Goal: Task Accomplishment & Management: Manage account settings

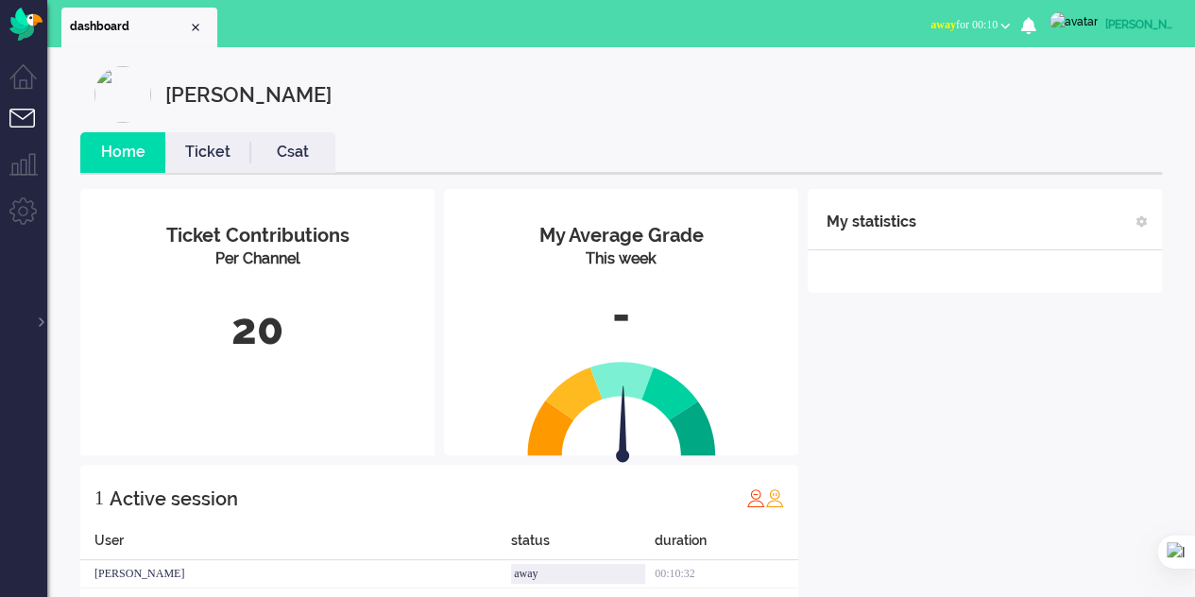
click at [588, 20] on div "[PERSON_NAME]" at bounding box center [1140, 24] width 71 height 19
click at [588, 129] on link "Settings" at bounding box center [1119, 127] width 130 height 19
select select
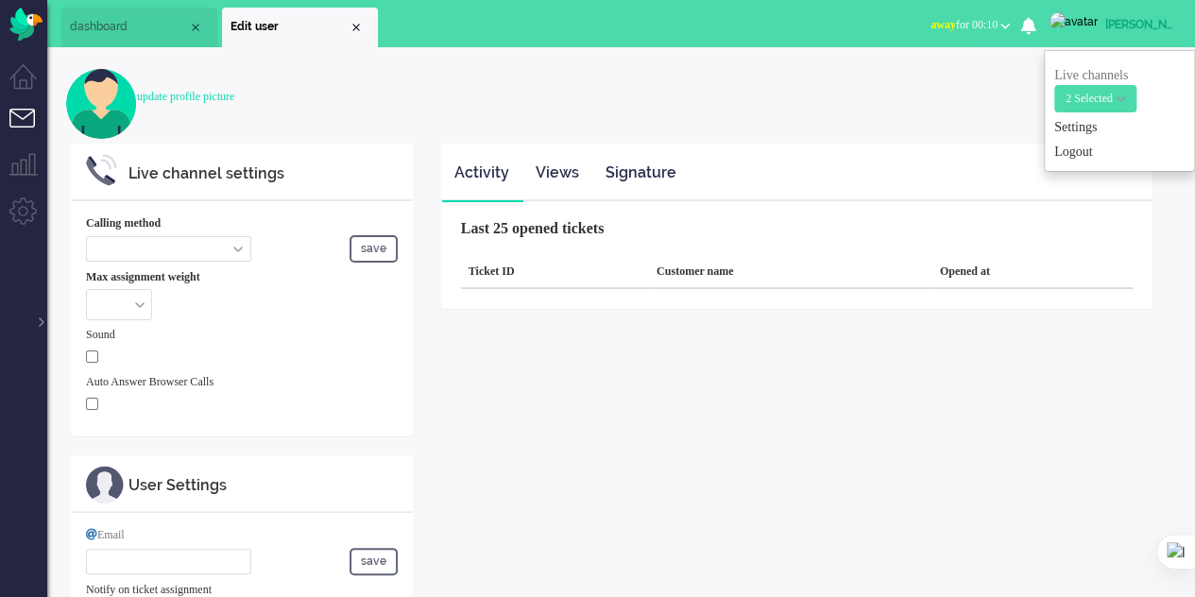
type input "[PERSON_NAME][EMAIL_ADDRESS][DOMAIN_NAME]"
select select "browser"
checkbox input "true"
type input "[PERSON_NAME][EMAIL_ADDRESS][DOMAIN_NAME]"
type input "[PHONE_NUMBER]"
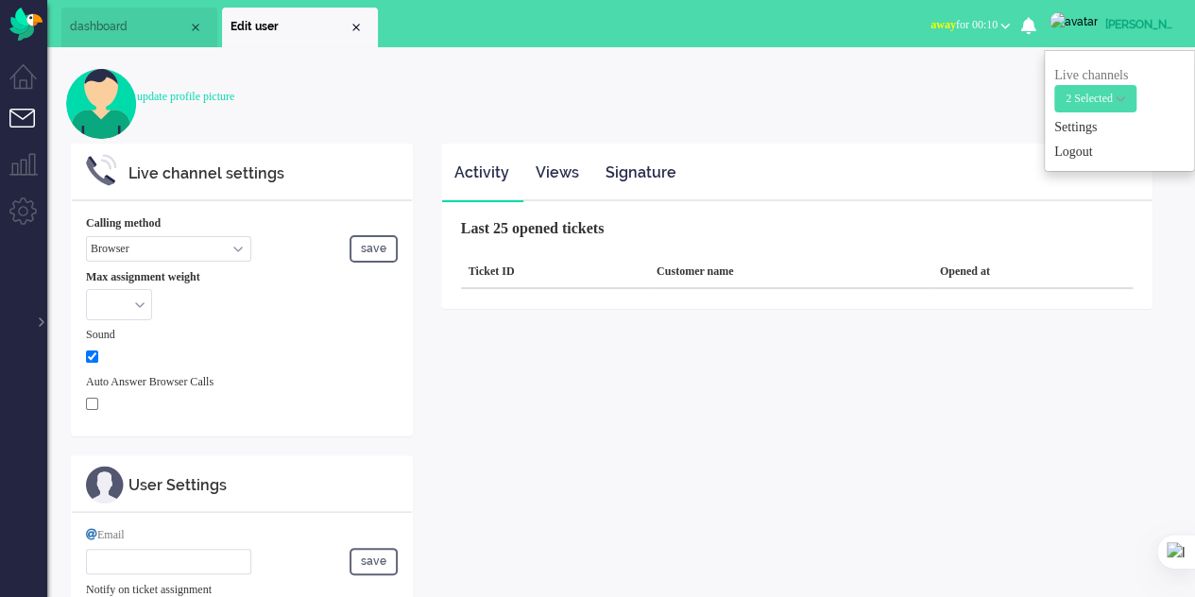
select select "en"
select select "en_GB"
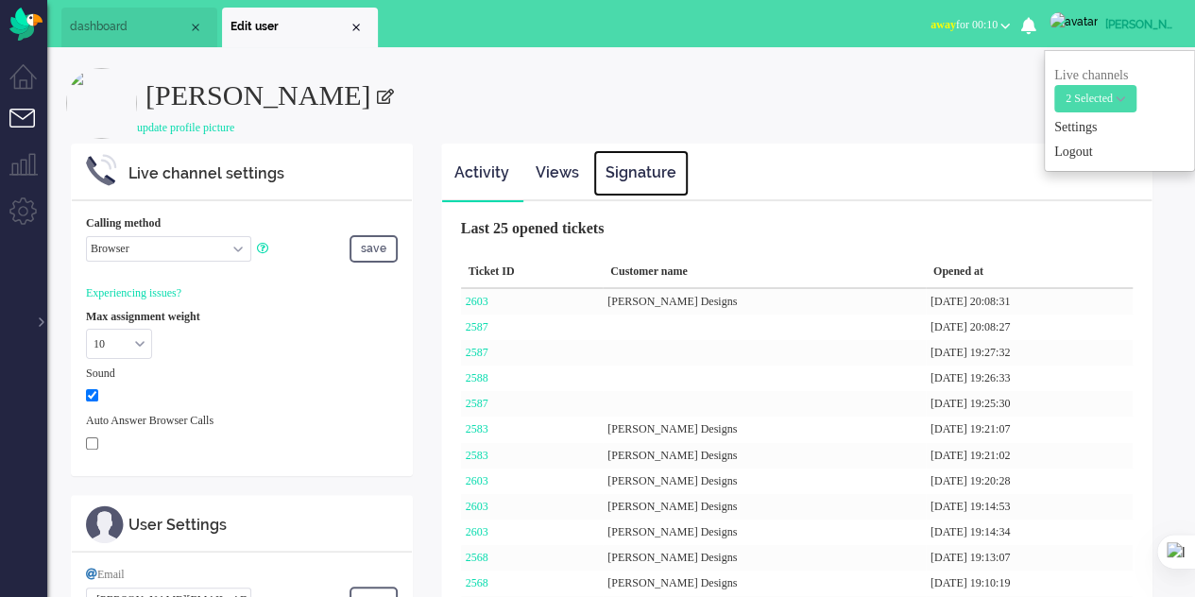
click at [588, 183] on link "Signature" at bounding box center [640, 173] width 95 height 46
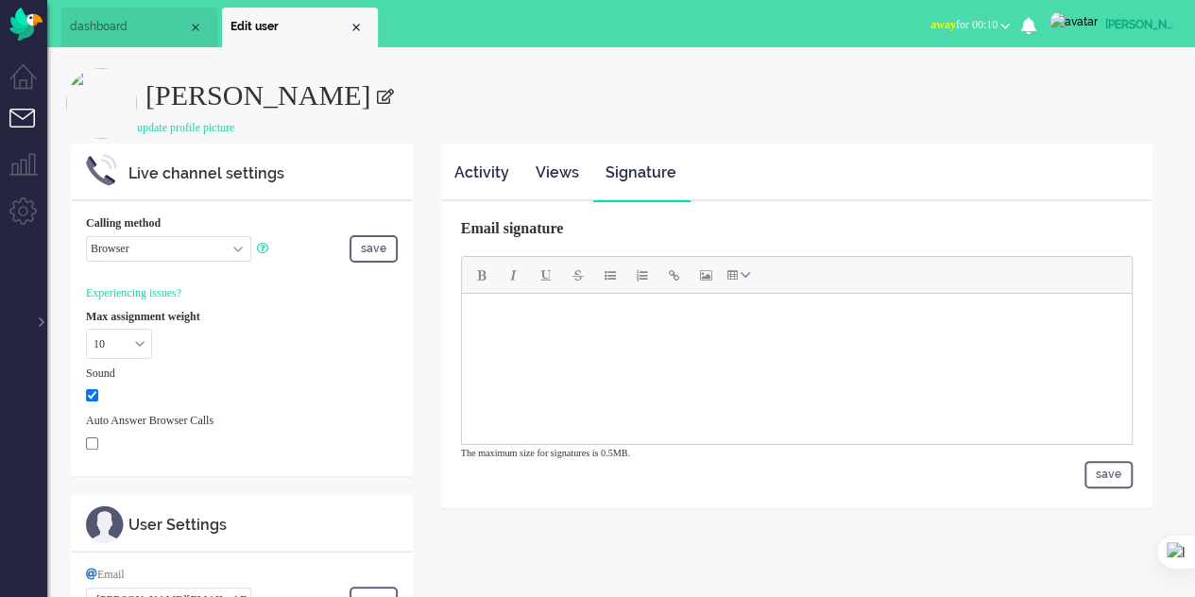
click at [486, 318] on body "Rich Text Area. Press ALT-0 for help." at bounding box center [796, 316] width 655 height 32
click at [483, 282] on span "Bold" at bounding box center [481, 274] width 9 height 15
click at [508, 278] on button "Italic" at bounding box center [514, 275] width 32 height 32
click at [488, 274] on button "Bold" at bounding box center [482, 275] width 32 height 32
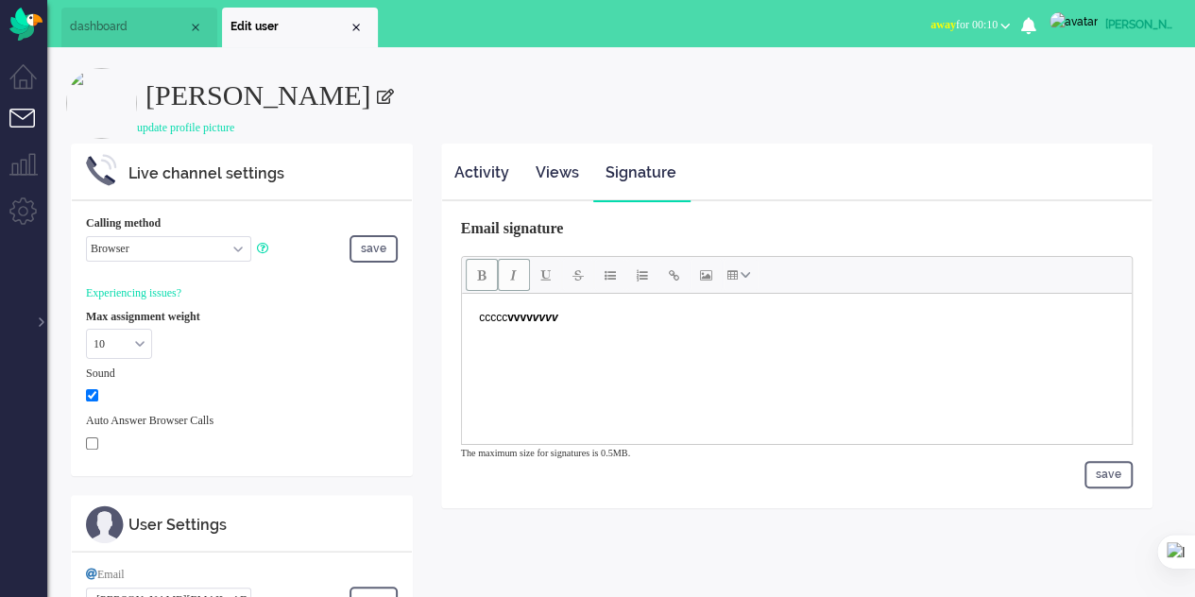
click at [510, 279] on span "Italic" at bounding box center [513, 274] width 7 height 15
click at [515, 279] on span "Italic" at bounding box center [513, 274] width 7 height 15
click at [536, 267] on button "Underline" at bounding box center [546, 275] width 32 height 32
click at [539, 270] on button "Underline" at bounding box center [546, 275] width 32 height 32
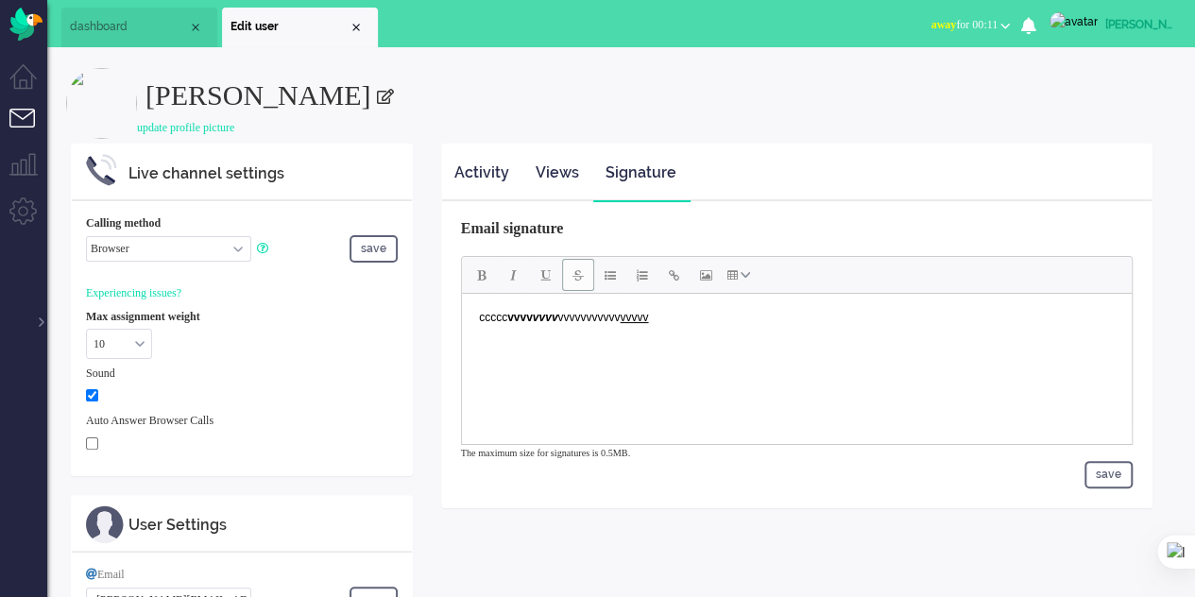
click at [578, 278] on span "Strikethrough" at bounding box center [578, 274] width 11 height 15
click at [518, 270] on button "Italic" at bounding box center [514, 275] width 32 height 32
click at [576, 277] on span "Strikethrough" at bounding box center [578, 274] width 11 height 15
click at [588, 264] on button "Bullet list" at bounding box center [610, 275] width 32 height 32
click at [588, 284] on button "Numbered list" at bounding box center [642, 275] width 32 height 32
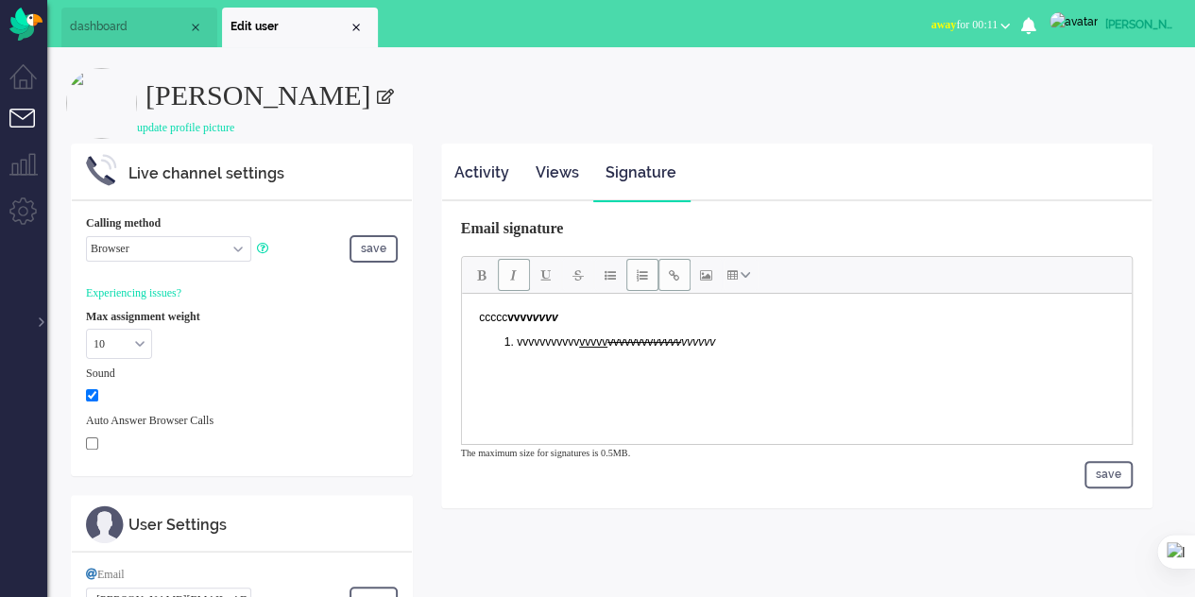
click at [588, 286] on button "Insert/edit link" at bounding box center [675, 275] width 32 height 32
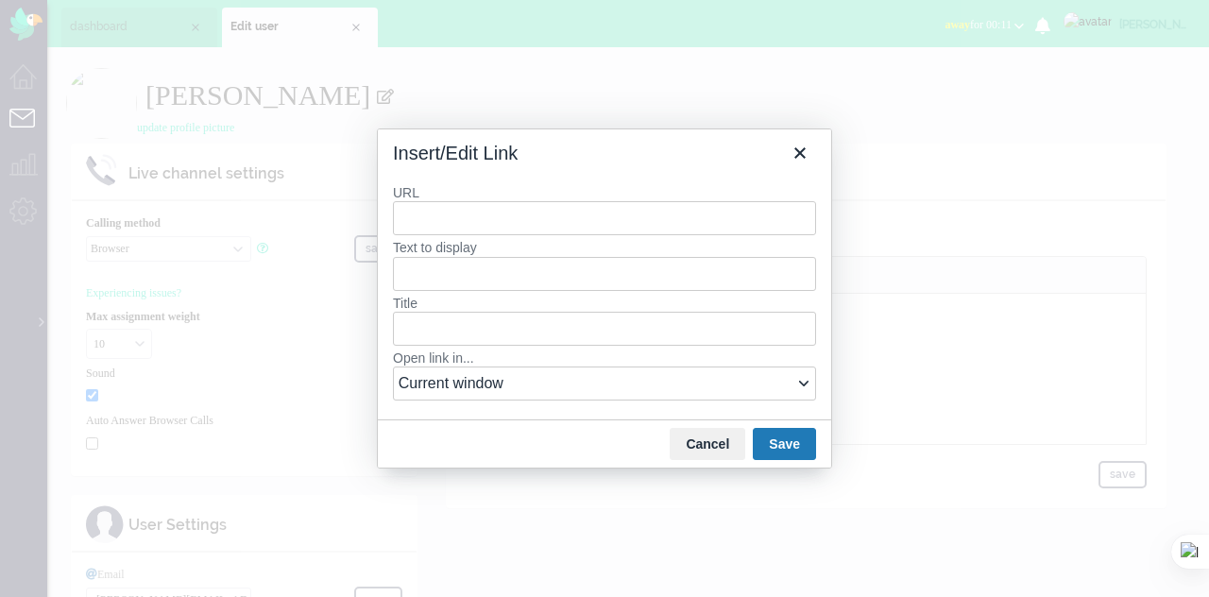
type input "e"
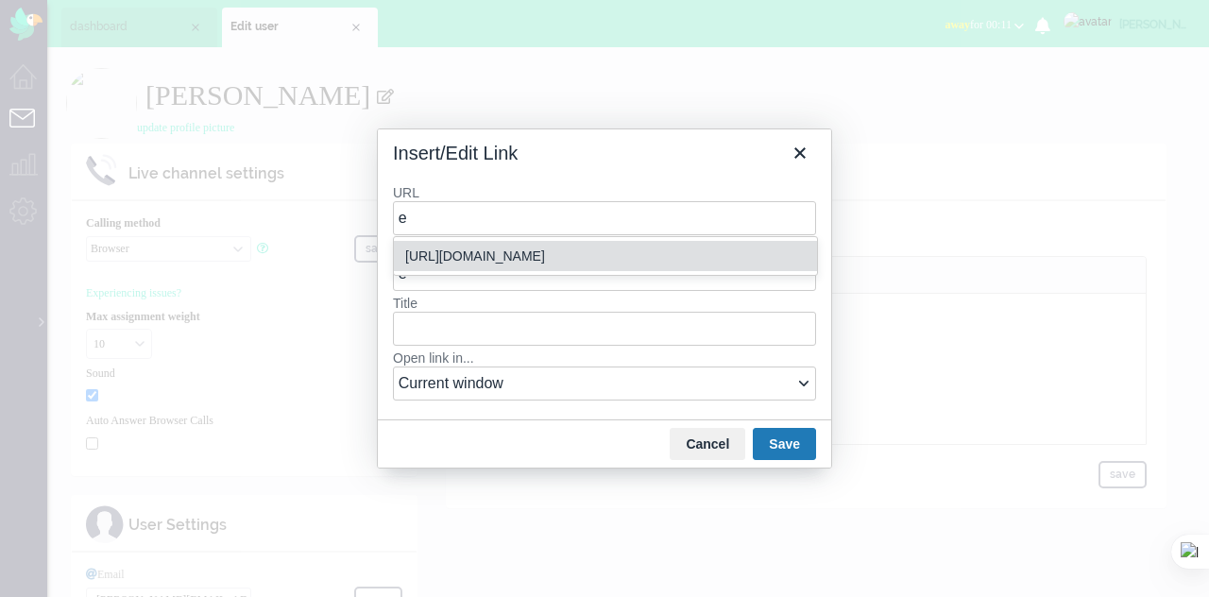
click at [537, 256] on div "[URL][DOMAIN_NAME]" at bounding box center [607, 256] width 404 height 23
type input "[URL][DOMAIN_NAME]"
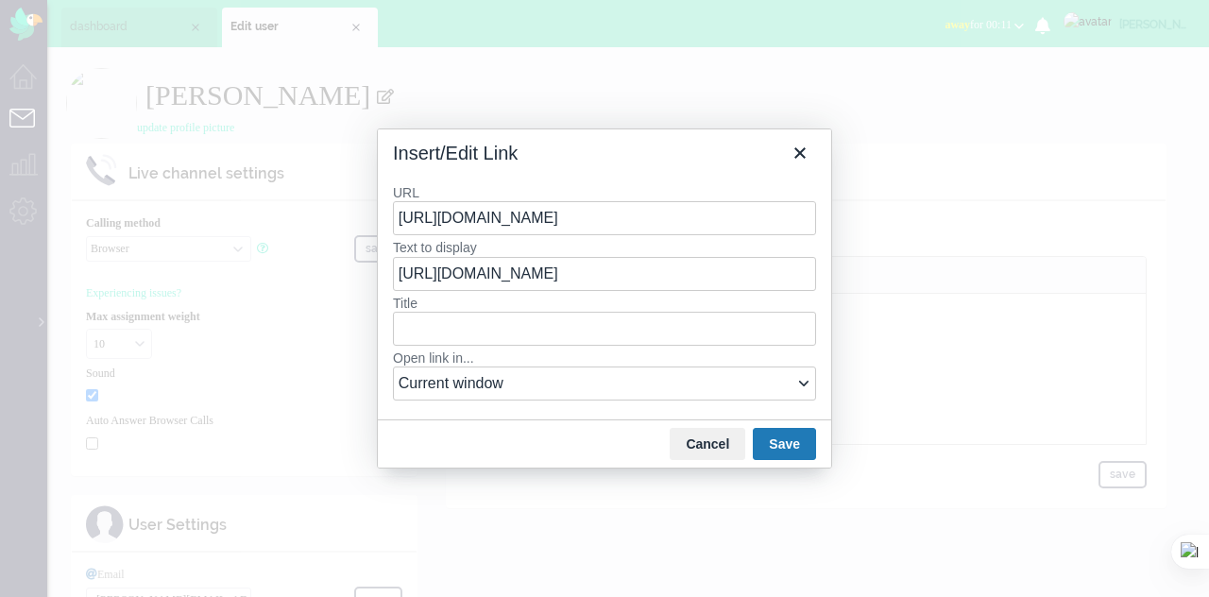
click at [588, 445] on button "Save" at bounding box center [784, 444] width 63 height 32
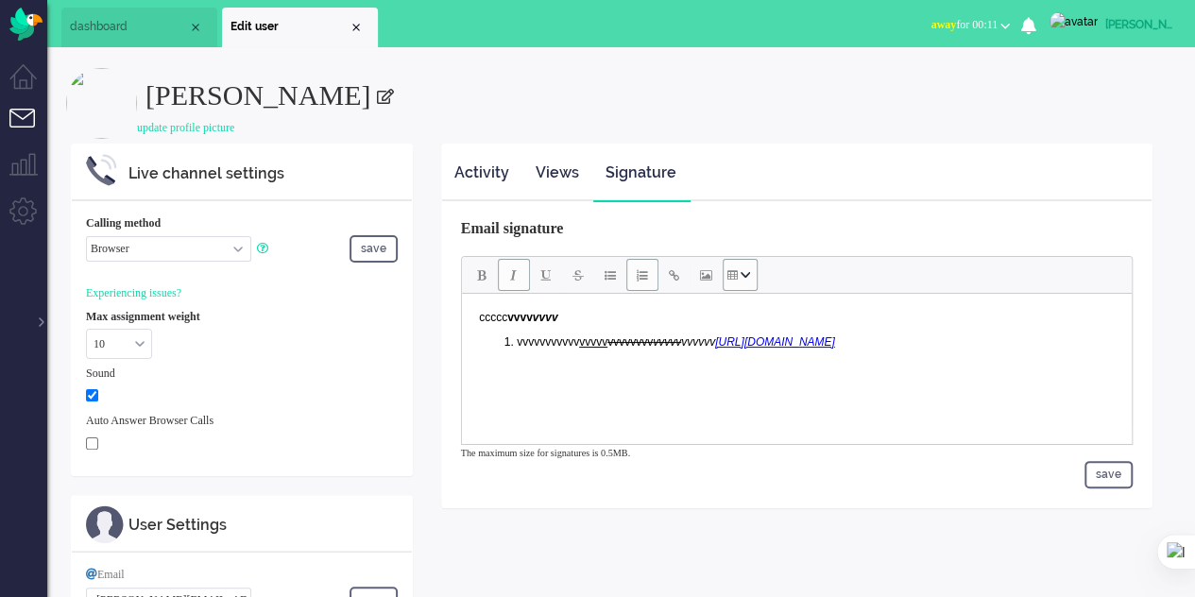
click at [588, 272] on icon "Table" at bounding box center [745, 275] width 9 height 6
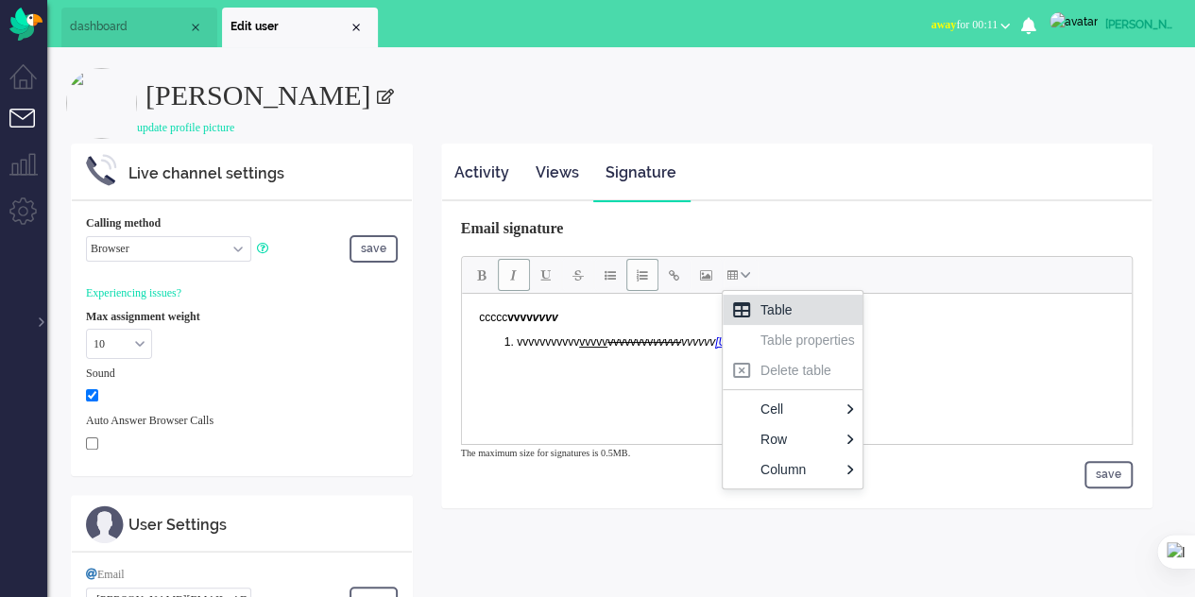
click at [588, 309] on icon at bounding box center [741, 309] width 17 height 15
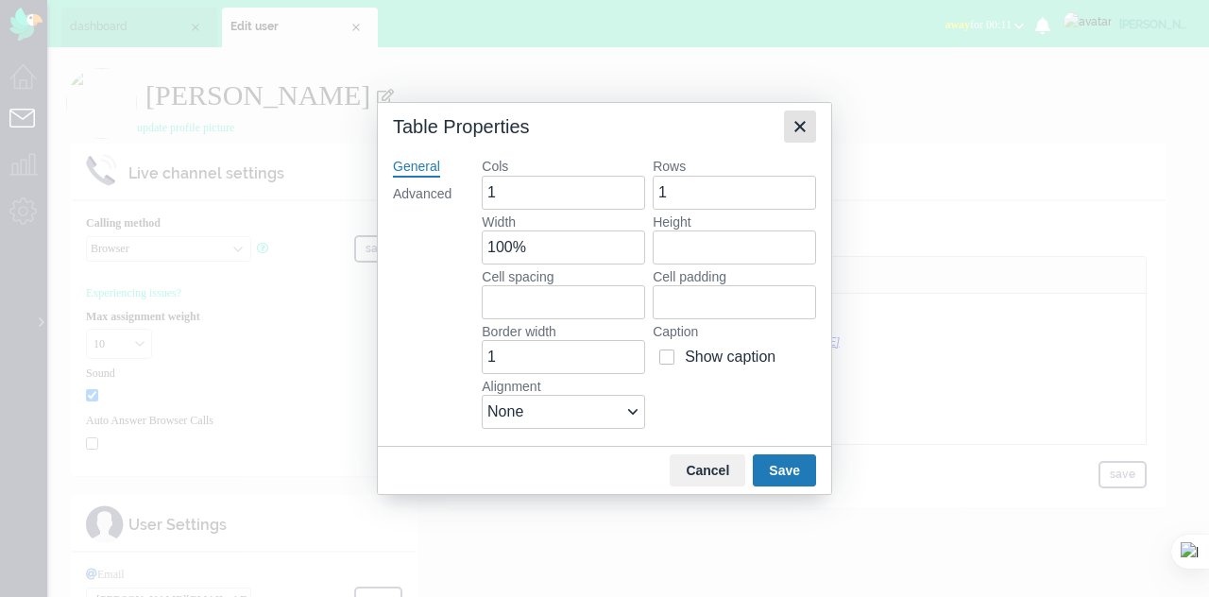
click at [588, 121] on icon "Close" at bounding box center [800, 126] width 23 height 23
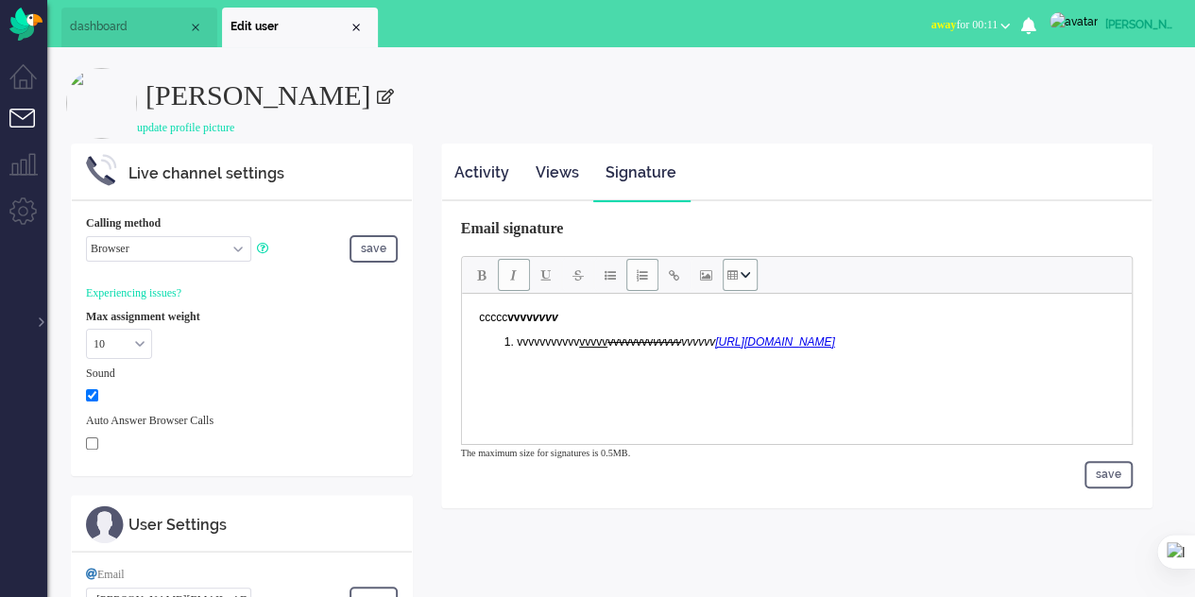
click at [588, 275] on icon "Table" at bounding box center [745, 274] width 9 height 9
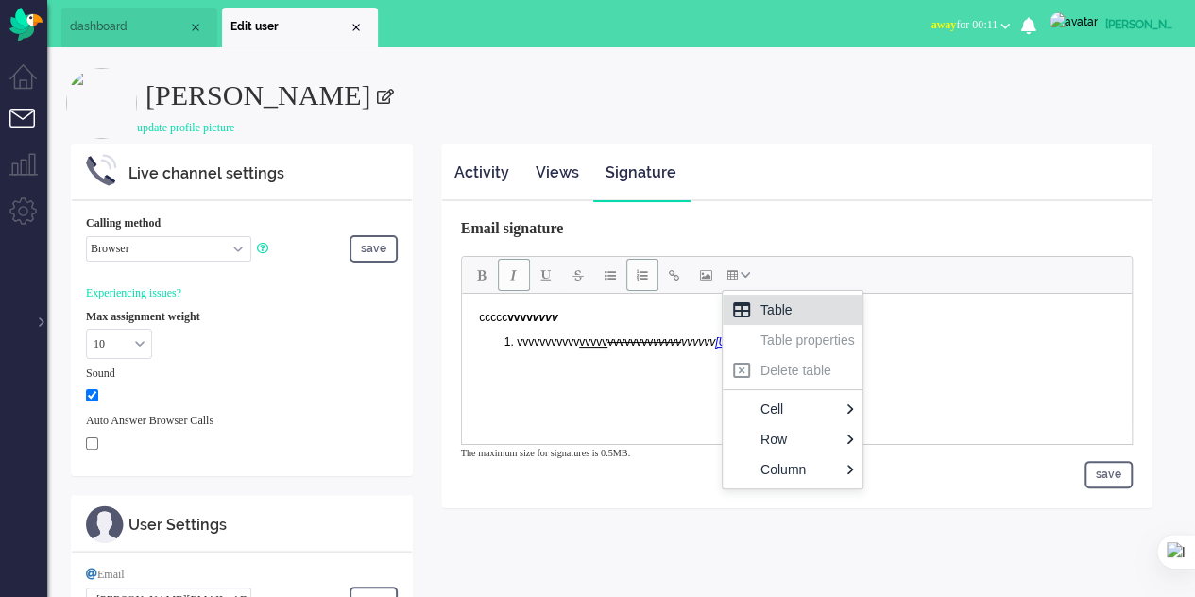
click at [588, 301] on icon at bounding box center [741, 310] width 23 height 23
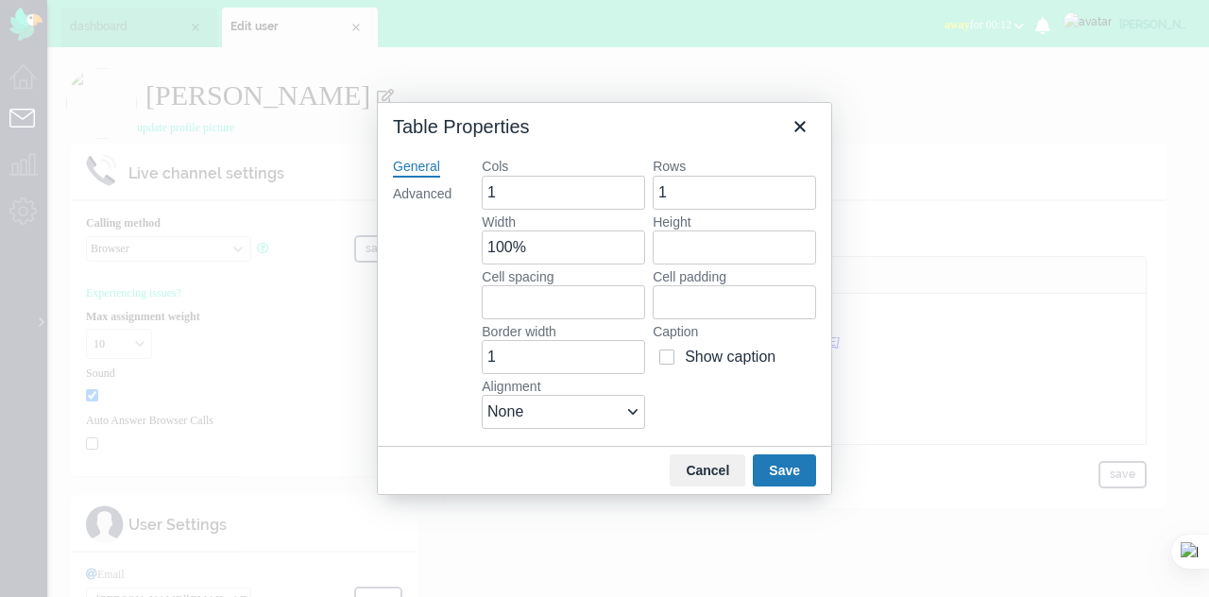
click at [588, 464] on button "Save" at bounding box center [784, 470] width 63 height 32
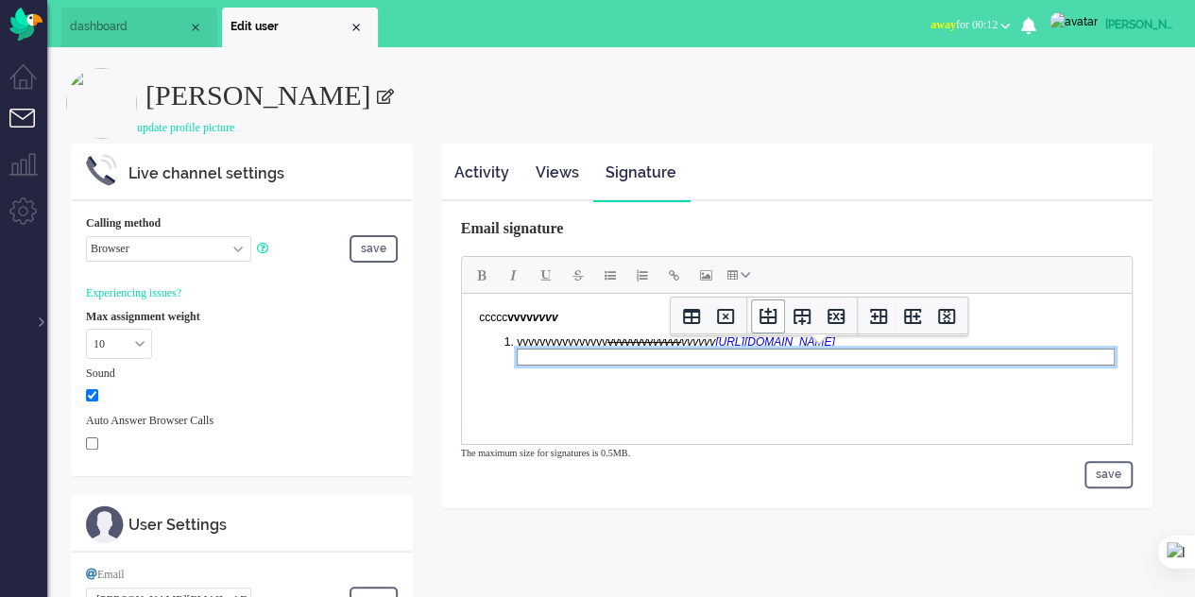
click at [588, 324] on icon "Insert row before" at bounding box center [768, 316] width 23 height 23
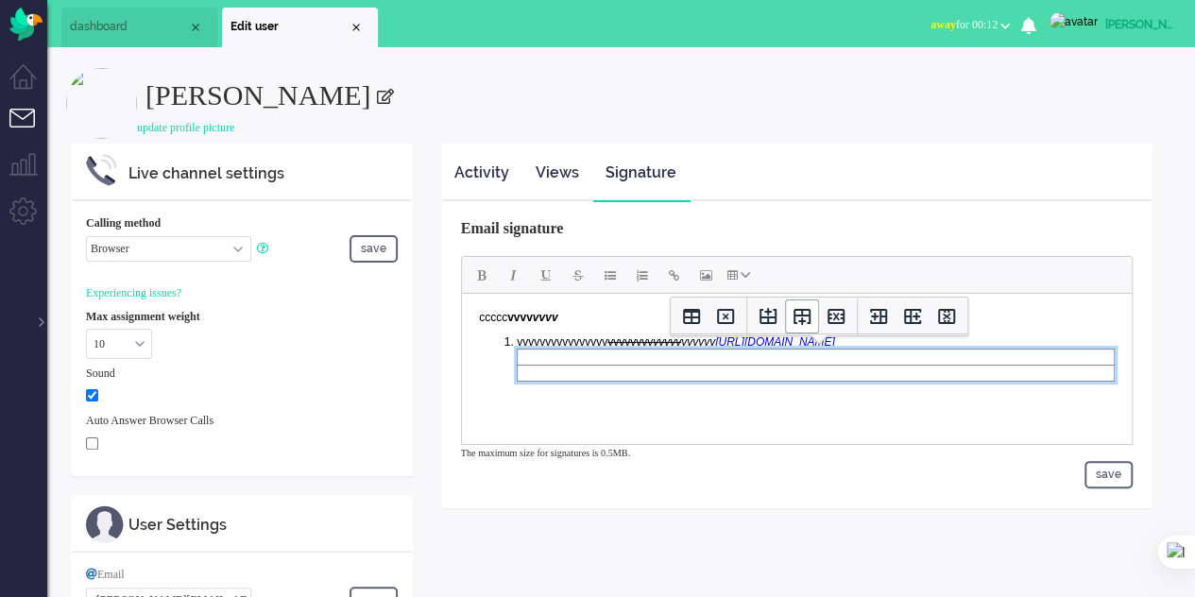
click at [588, 328] on button "Insert row after" at bounding box center [802, 316] width 34 height 34
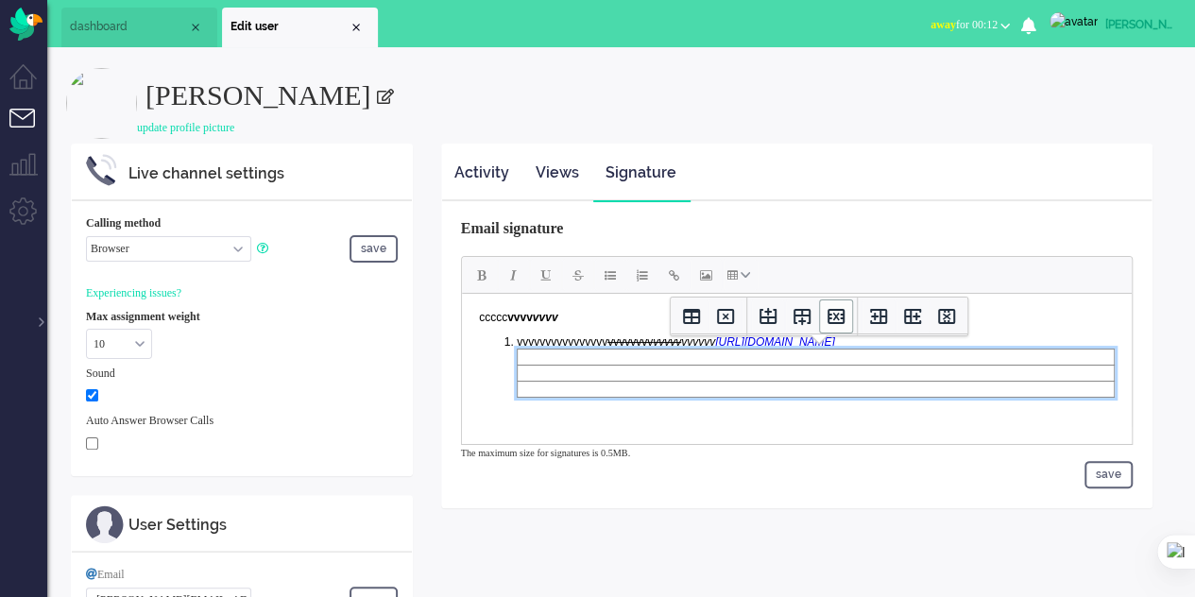
click at [588, 320] on icon "Delete row" at bounding box center [836, 316] width 23 height 23
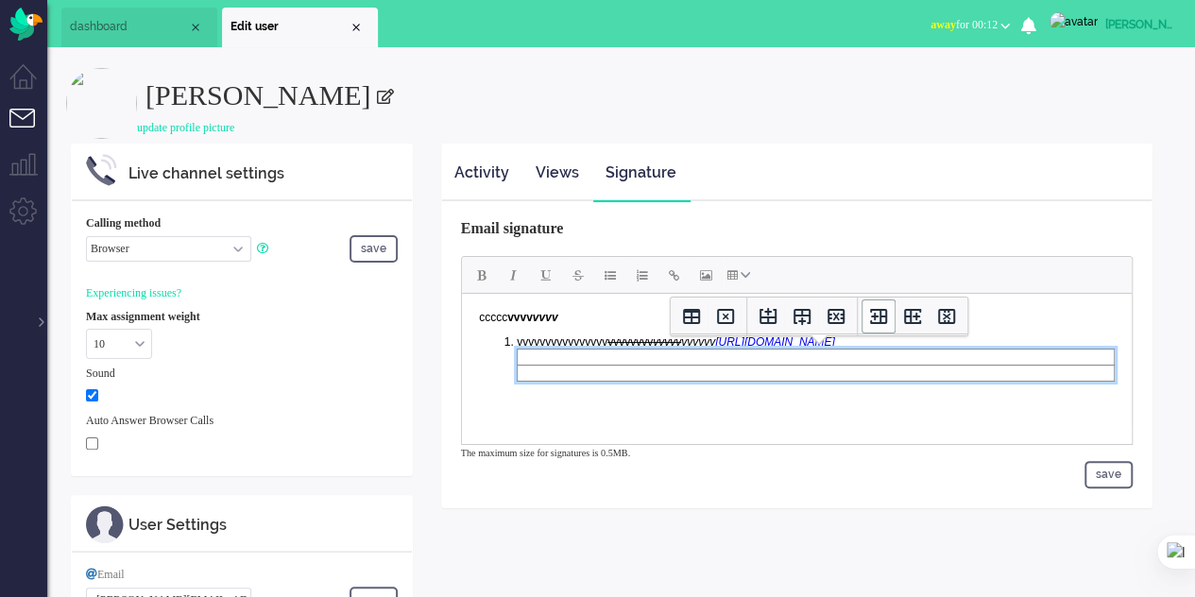
click at [588, 316] on icon "Insert column before" at bounding box center [878, 316] width 17 height 15
click at [588, 320] on icon "Insert column after" at bounding box center [912, 316] width 23 height 23
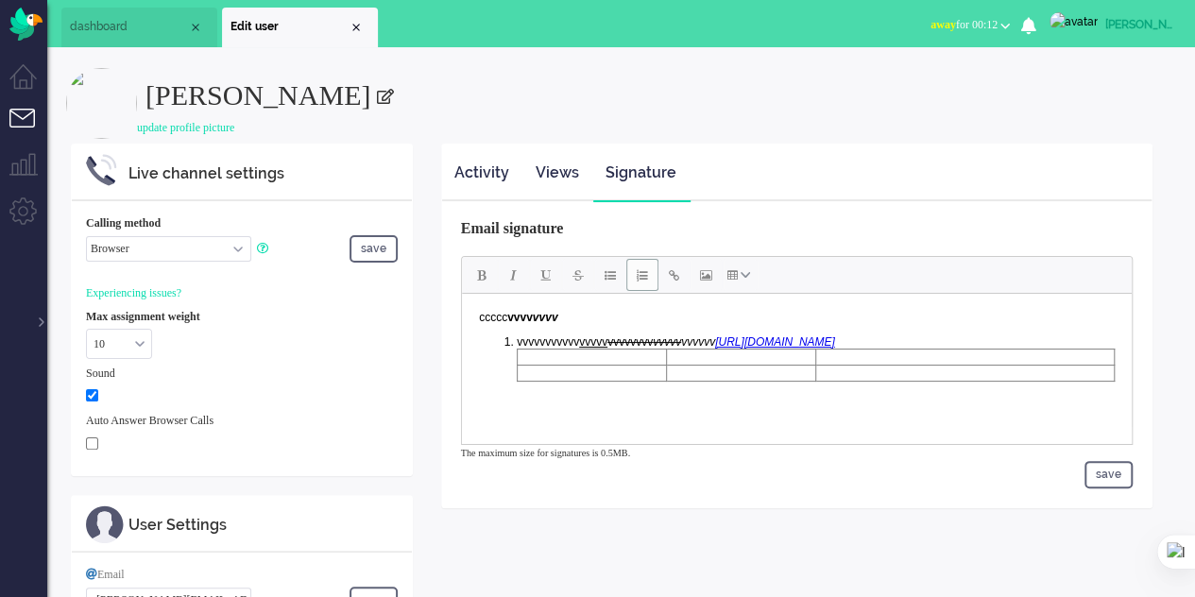
click at [588, 409] on html "ccccc vvvv ﻿vvvv ﻿vvvvvvv ﻿vvvv vvvvv vvvvvvvv ﻿vvvvv ﻿vvvvvv [URL][DOMAIN_NAME]" at bounding box center [796, 351] width 670 height 116
click at [588, 473] on button "save" at bounding box center [1109, 474] width 48 height 27
click at [588, 170] on link "Signature" at bounding box center [640, 173] width 95 height 46
click at [552, 169] on link "Views" at bounding box center [557, 173] width 68 height 46
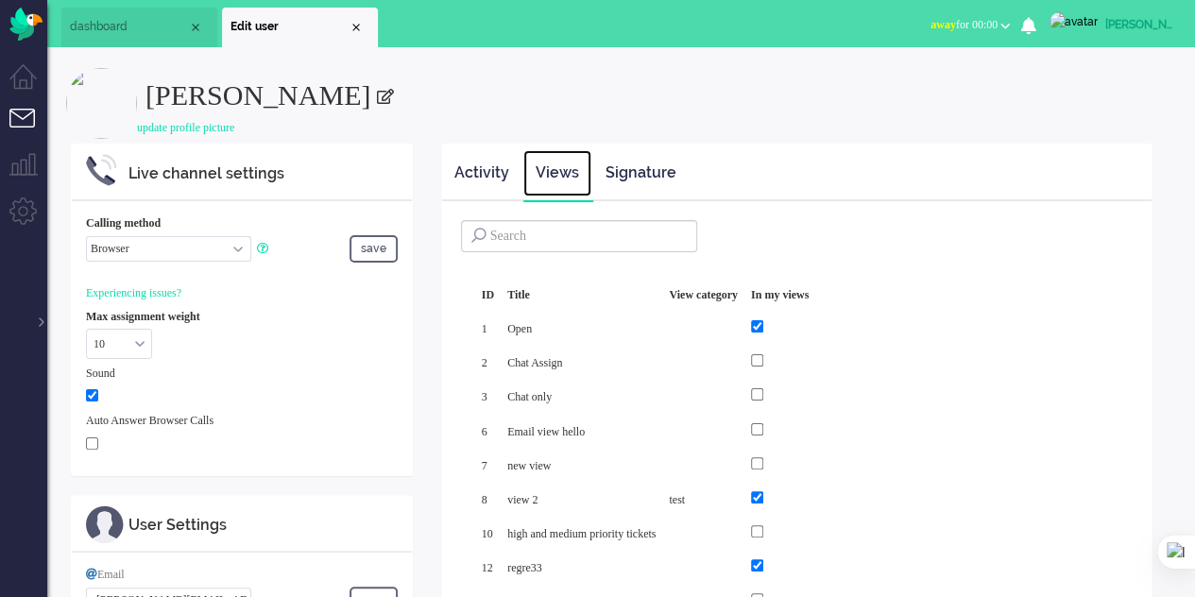
click at [94, 26] on span "dashboard" at bounding box center [129, 27] width 118 height 16
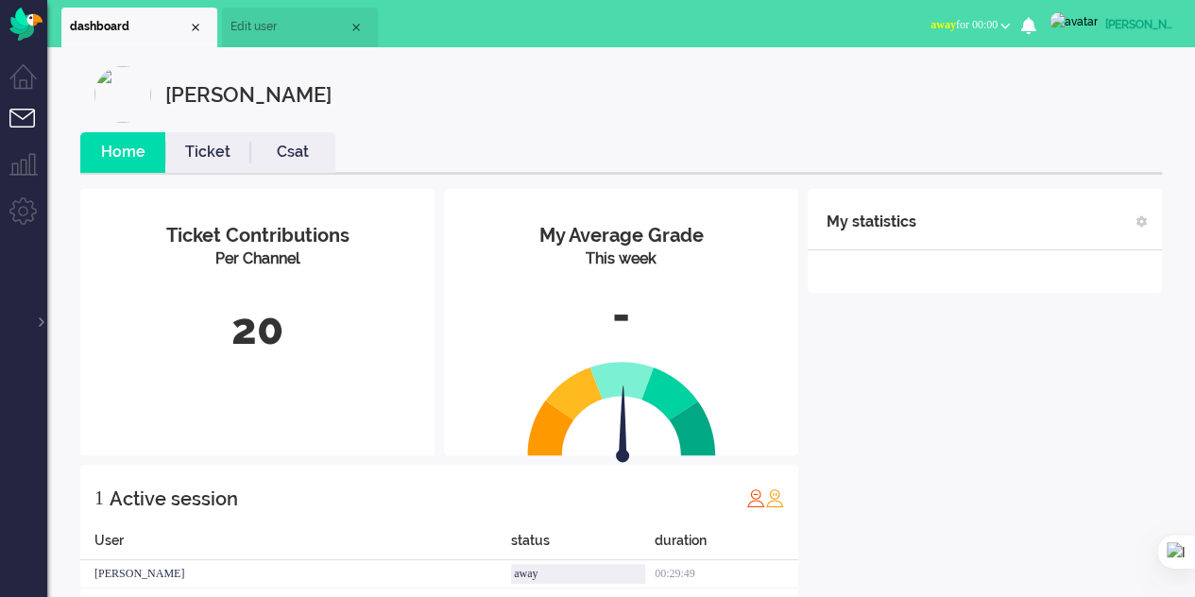
click at [588, 26] on b "button" at bounding box center [1005, 26] width 9 height 7
click at [588, 556] on div "My statistics + Add statistics Talking time (average day) Wrap-up time (average…" at bounding box center [985, 398] width 354 height 419
click at [270, 46] on li "Edit user" at bounding box center [300, 28] width 156 height 40
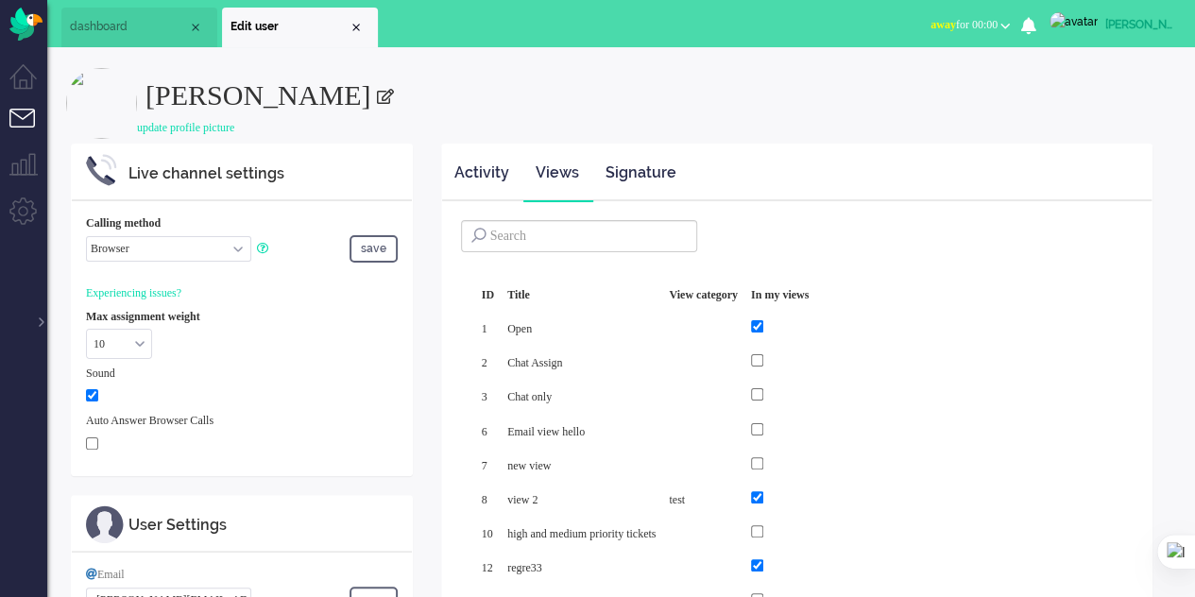
click at [129, 28] on span "dashboard" at bounding box center [129, 27] width 118 height 16
